Goal: Check status: Check status

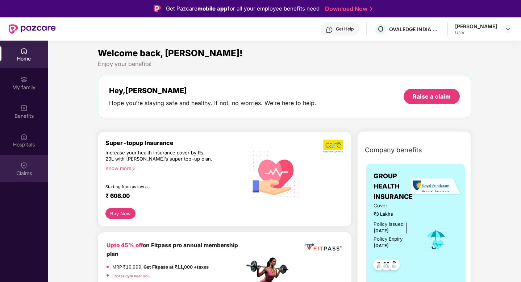
click at [22, 173] on div "Claims" at bounding box center [24, 172] width 48 height 7
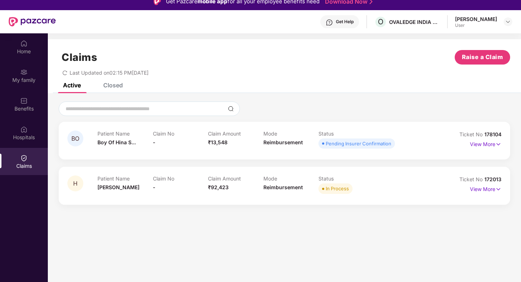
scroll to position [9, 0]
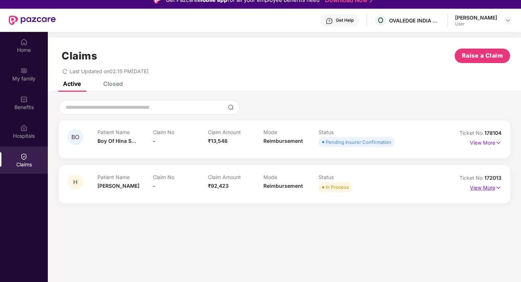
click at [482, 188] on p "View More" at bounding box center [486, 187] width 32 height 10
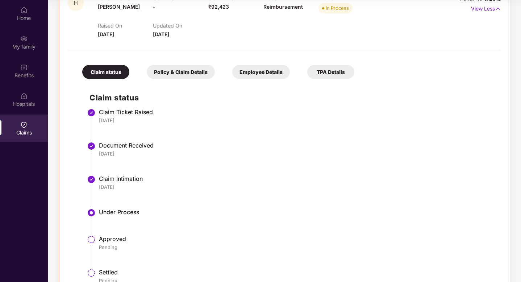
scroll to position [170, 0]
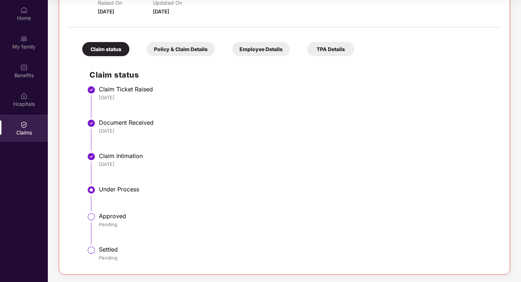
click at [91, 249] on img at bounding box center [91, 249] width 9 height 9
click at [92, 216] on img at bounding box center [91, 216] width 9 height 9
click at [91, 189] on img at bounding box center [91, 189] width 9 height 9
click at [91, 155] on img at bounding box center [91, 156] width 9 height 9
click at [91, 157] on img at bounding box center [91, 156] width 9 height 9
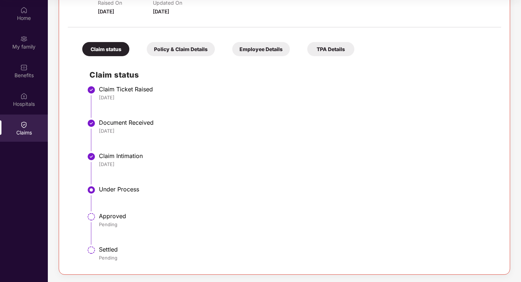
click at [91, 122] on img at bounding box center [91, 123] width 9 height 9
click at [91, 90] on img at bounding box center [91, 89] width 9 height 9
click at [179, 48] on div "Policy & Claim Details" at bounding box center [181, 49] width 68 height 14
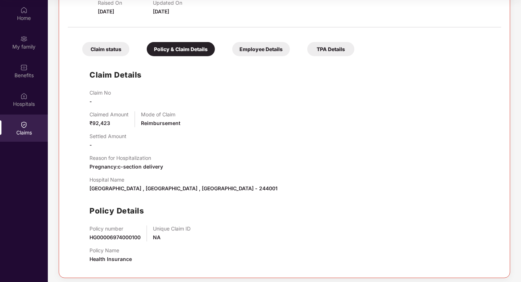
scroll to position [173, 0]
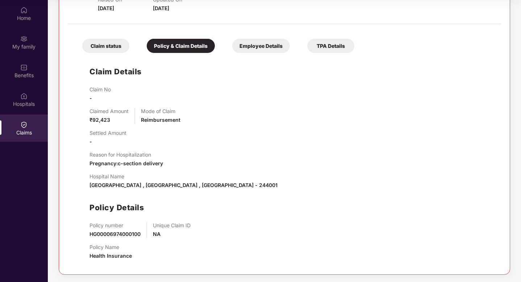
click at [247, 42] on div "Employee Details" at bounding box center [261, 46] width 58 height 14
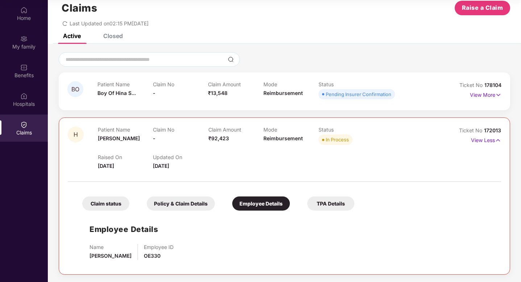
scroll to position [16, 0]
click at [334, 199] on div "TPA Details" at bounding box center [330, 203] width 47 height 14
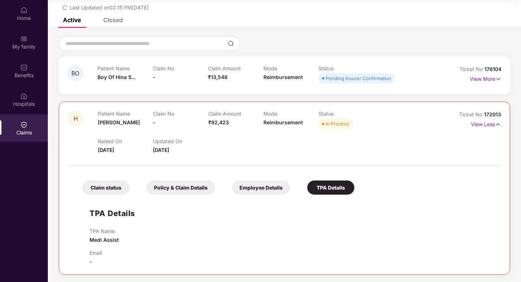
click at [101, 190] on div "Claim status" at bounding box center [105, 187] width 47 height 14
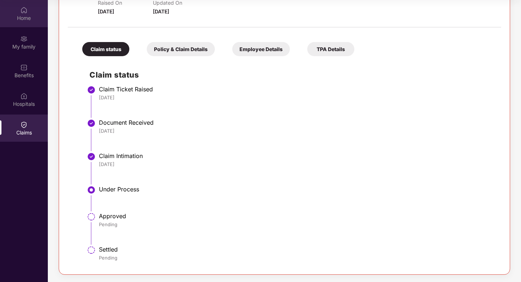
click at [27, 14] on div "Home" at bounding box center [24, 13] width 48 height 27
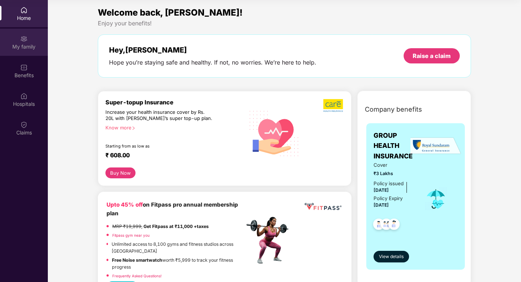
click at [16, 37] on div "My family" at bounding box center [24, 42] width 48 height 27
